Goal: Check status: Check status

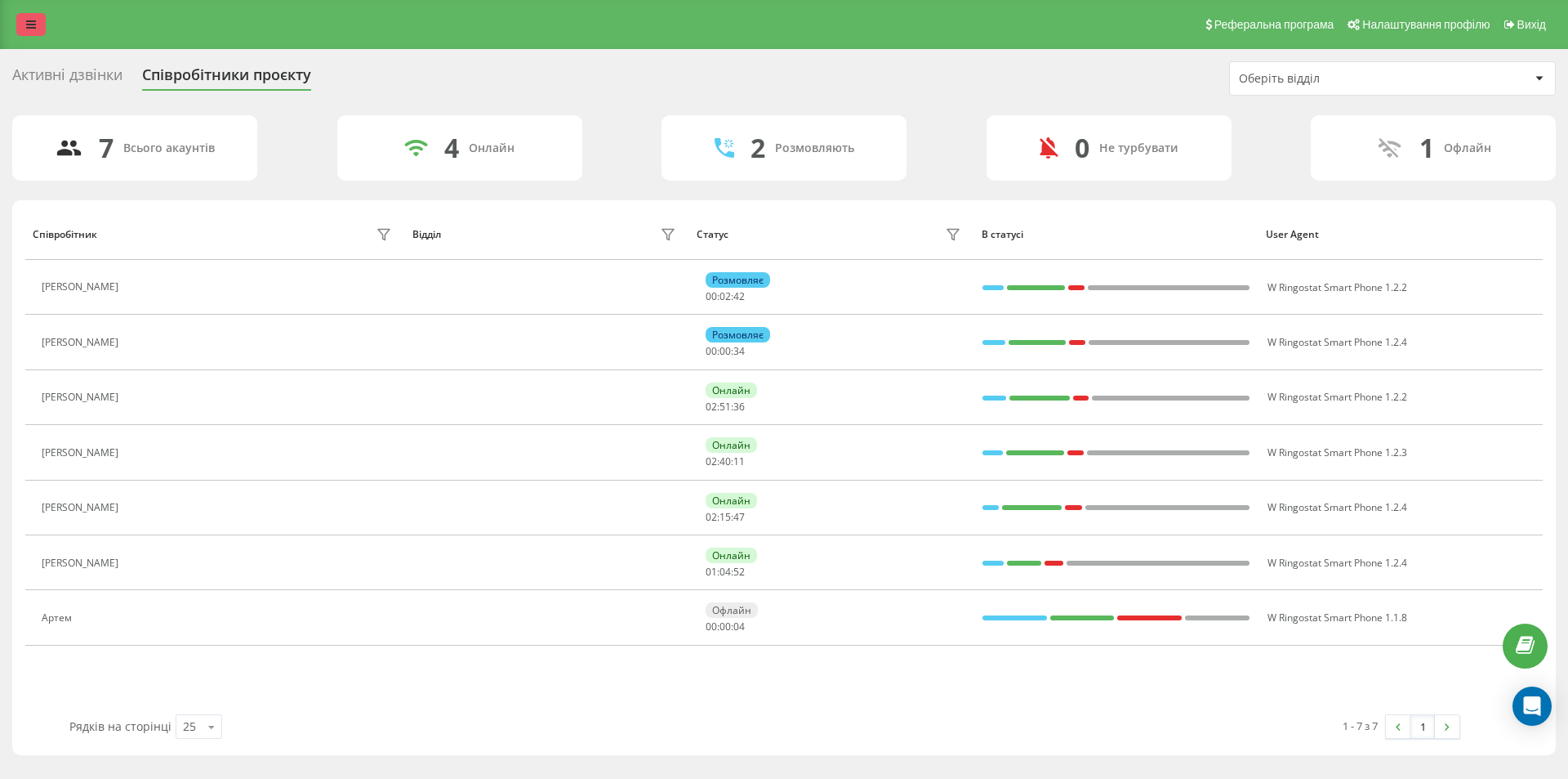
click at [27, 19] on link at bounding box center [31, 24] width 29 height 23
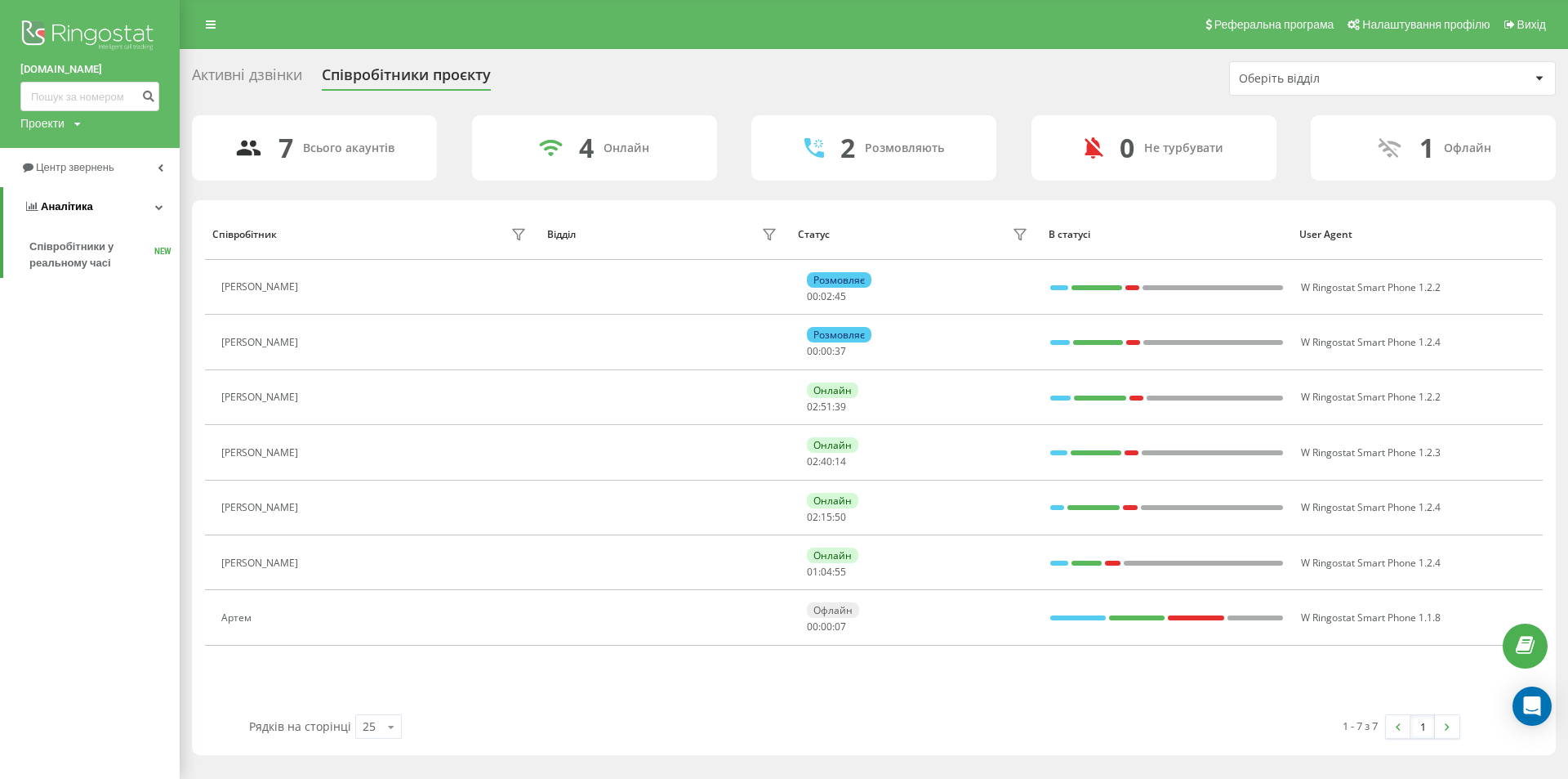
click at [163, 204] on link "Аналiтика" at bounding box center [91, 207] width 177 height 39
click at [158, 211] on icon at bounding box center [160, 207] width 5 height 8
click at [159, 205] on icon at bounding box center [158, 207] width 8 height 8
click at [161, 171] on icon at bounding box center [160, 167] width 5 height 8
click at [91, 272] on span "Звіт про пропущені необроблені дзвінки" at bounding box center [100, 274] width 142 height 33
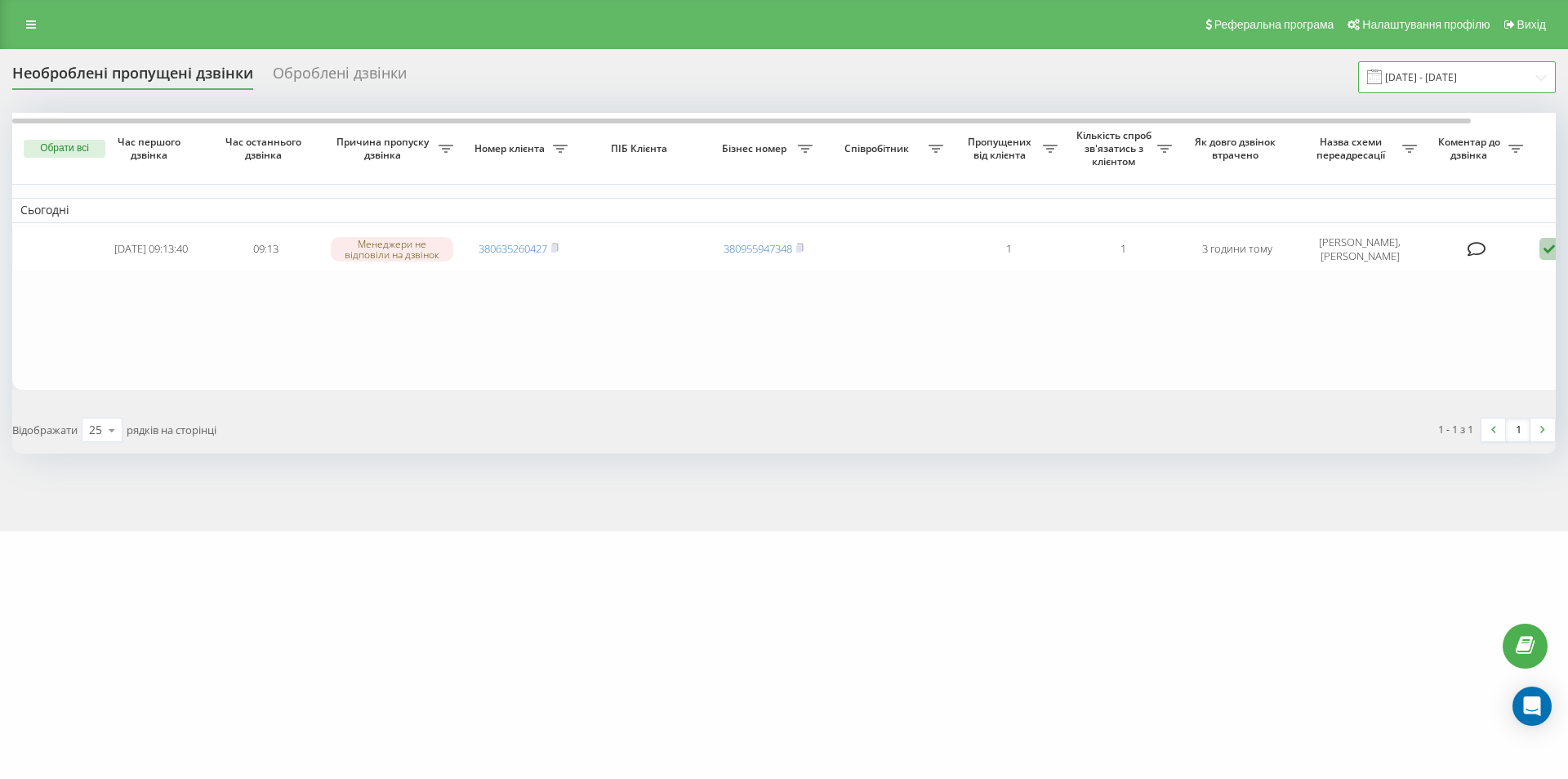
click at [1485, 80] on input "[DATE] - [DATE]" at bounding box center [1458, 77] width 197 height 32
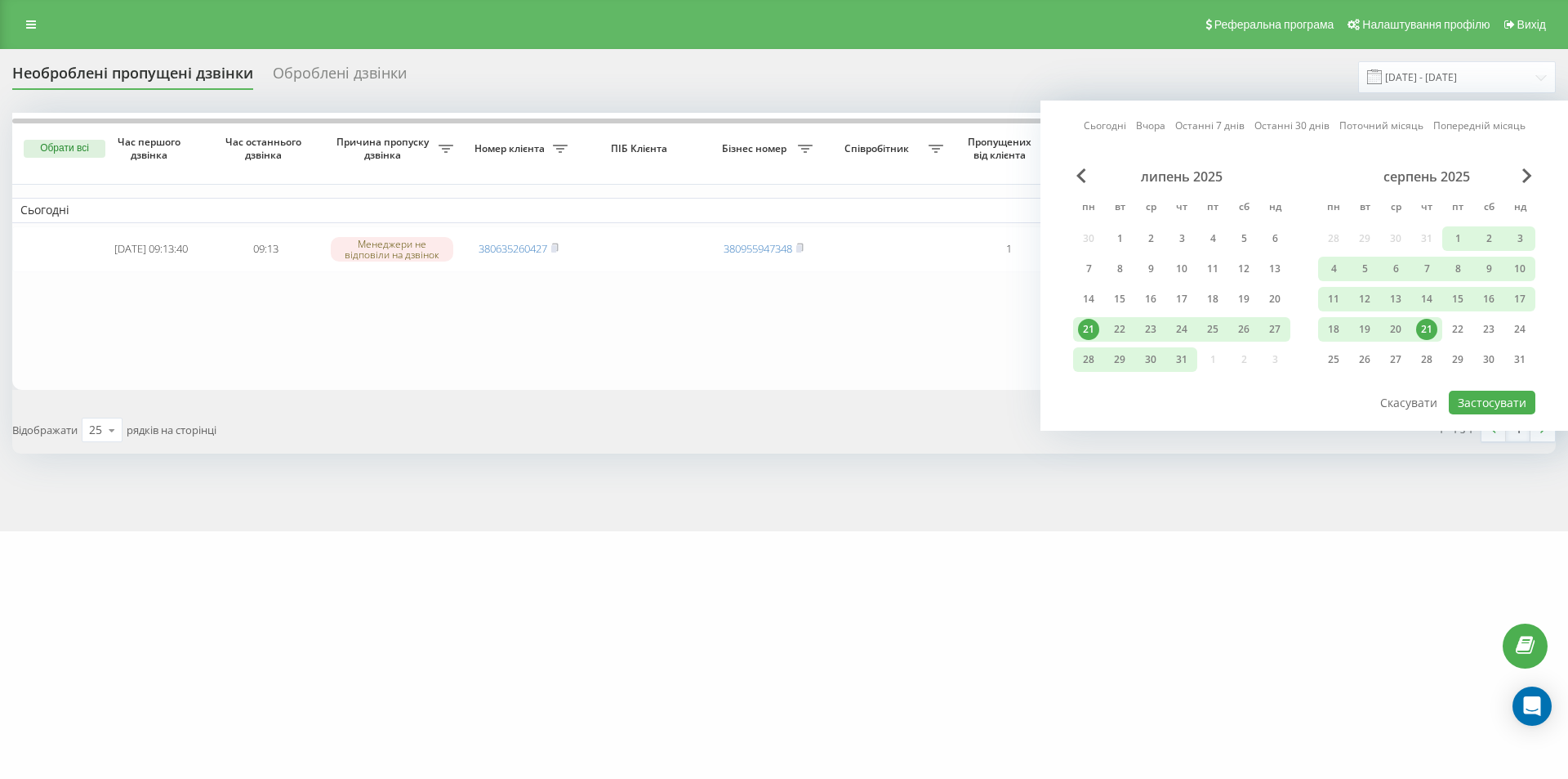
click at [1426, 325] on div "21" at bounding box center [1427, 329] width 21 height 21
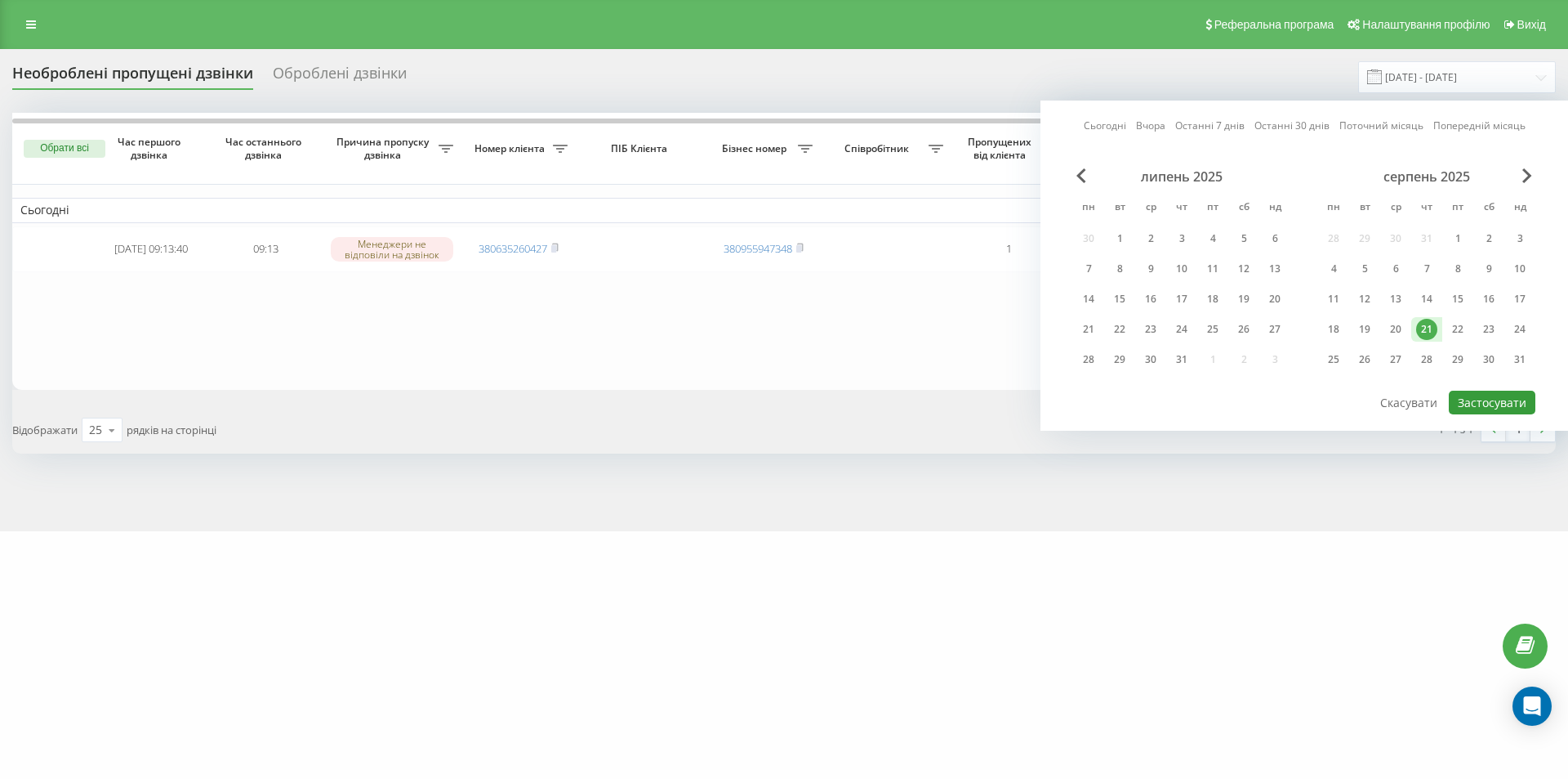
click at [1468, 399] on button "Застосувати" at bounding box center [1493, 402] width 87 height 24
type input "[DATE] - [DATE]"
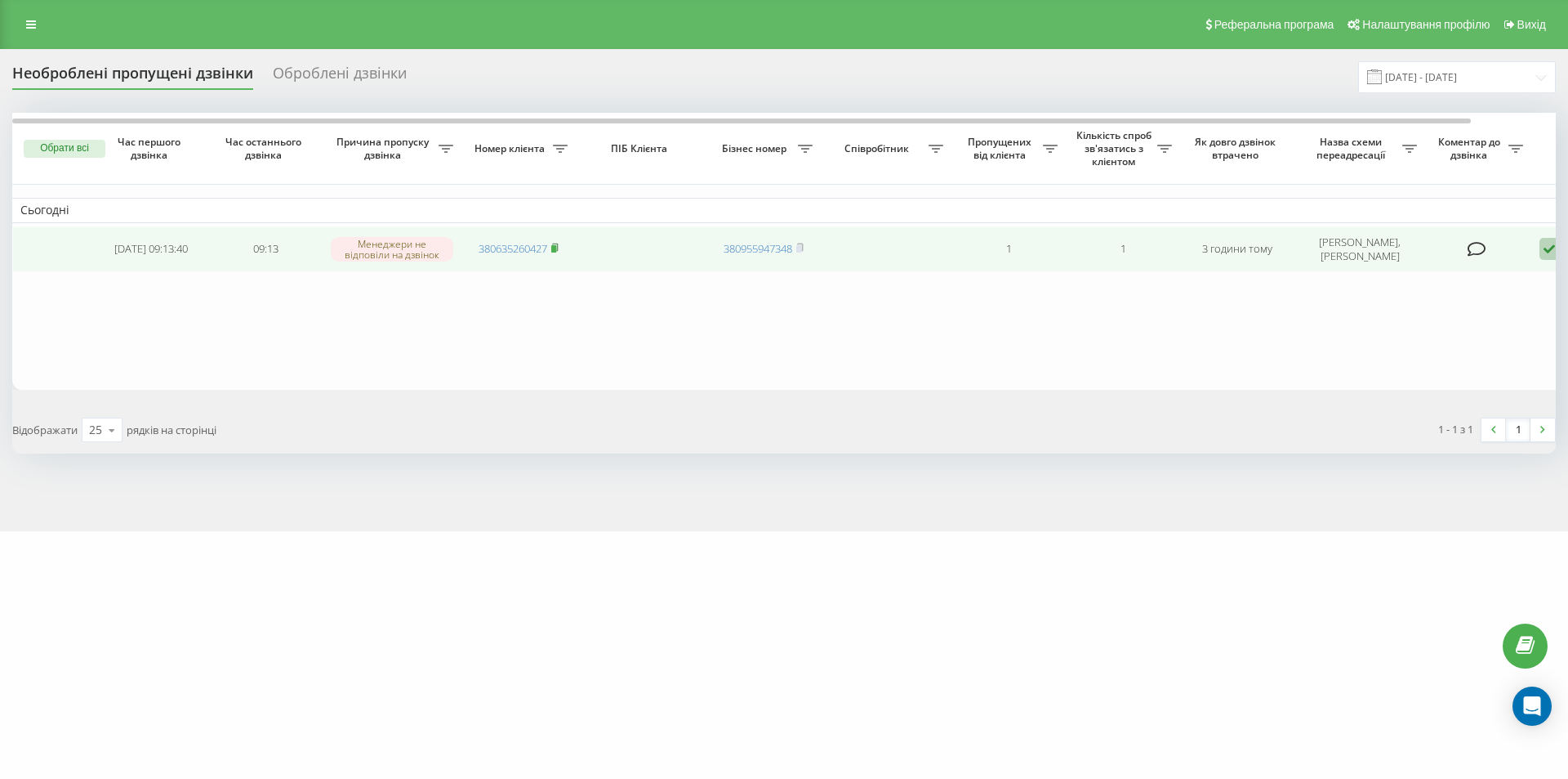
click at [556, 247] on rect at bounding box center [553, 249] width 5 height 7
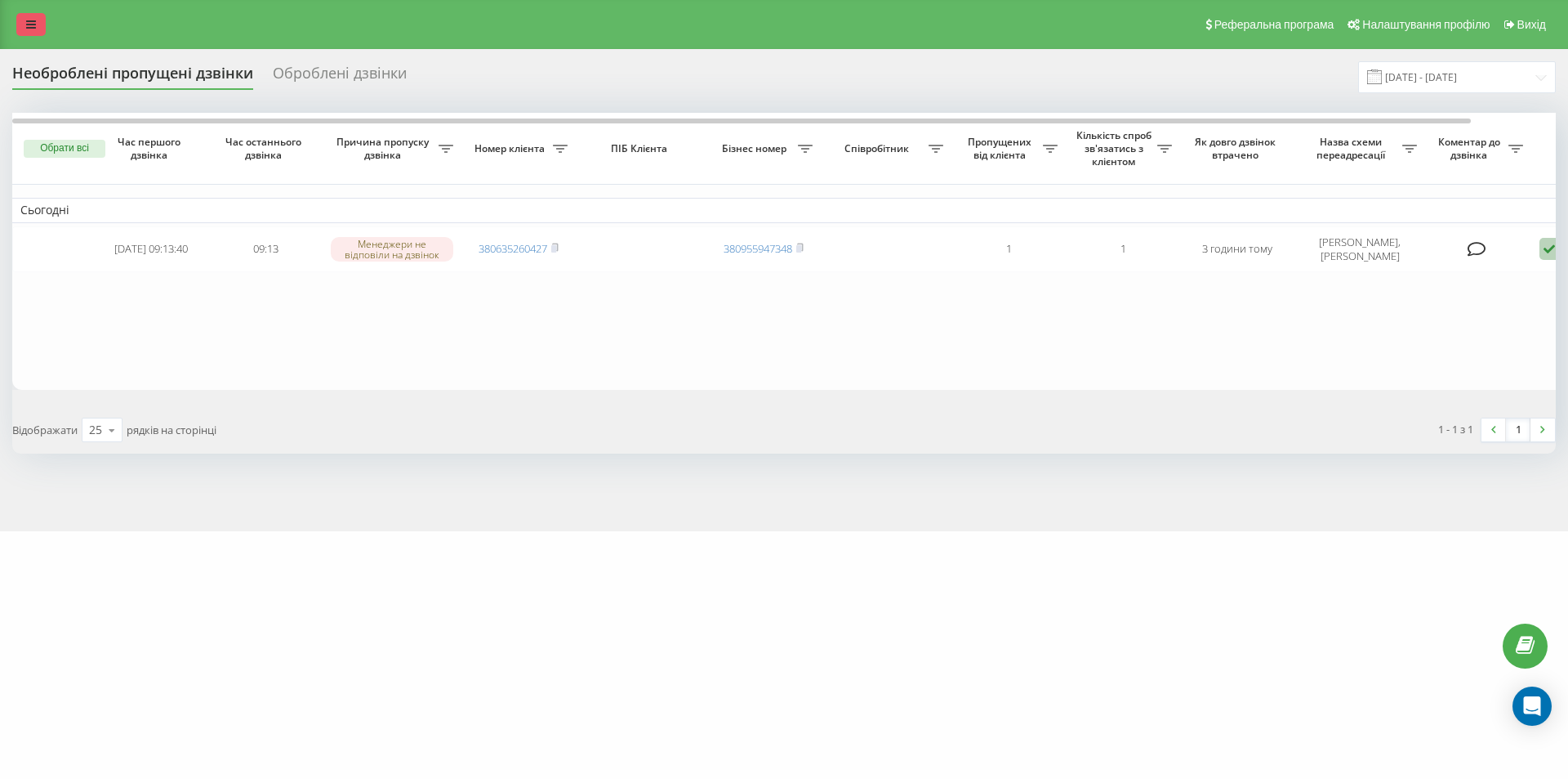
click at [27, 15] on link at bounding box center [31, 24] width 29 height 23
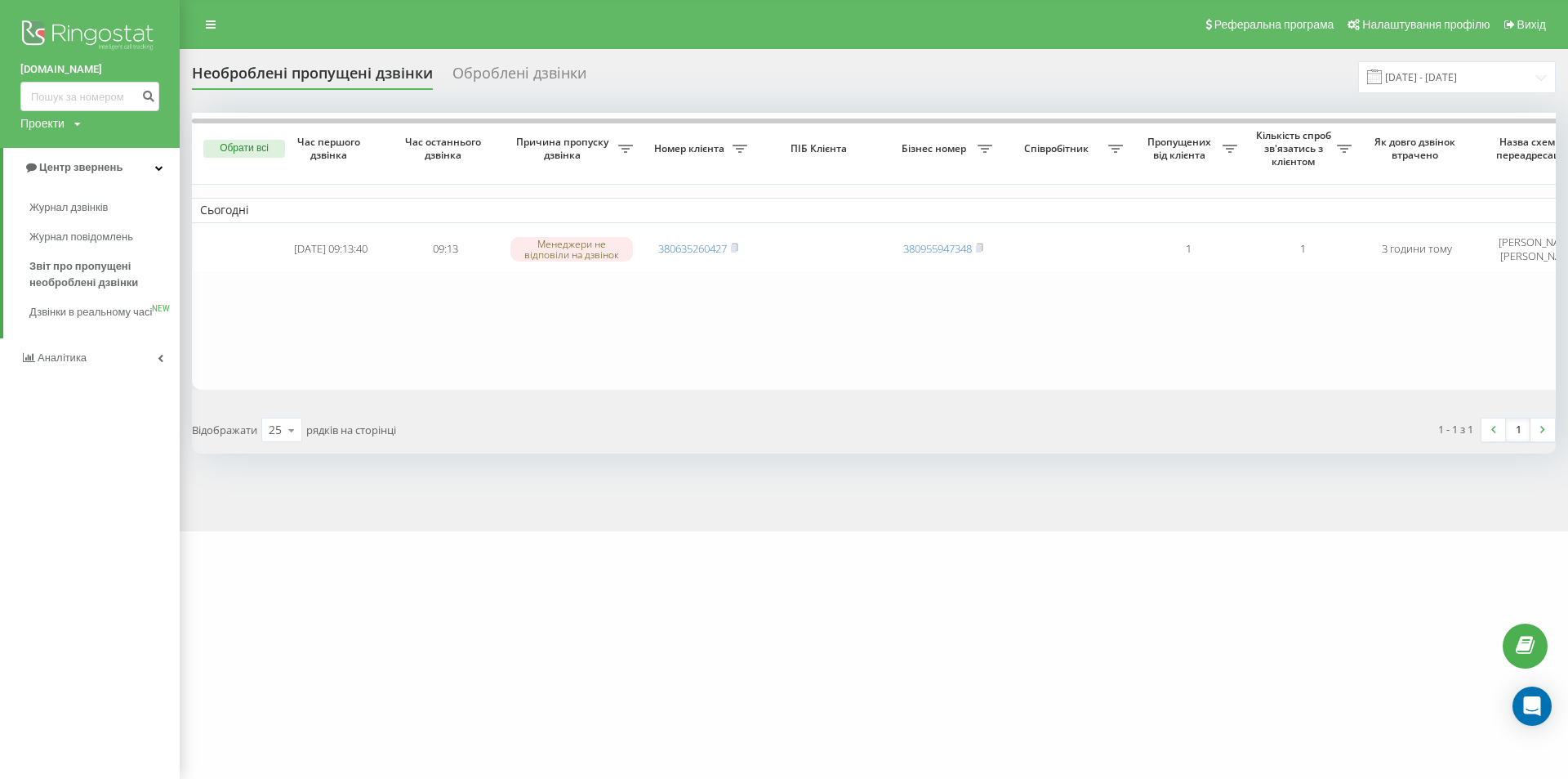
click at [80, 122] on icon at bounding box center [77, 124] width 6 height 10
click at [76, 120] on icon at bounding box center [77, 124] width 6 height 10
